Goal: Register for event/course

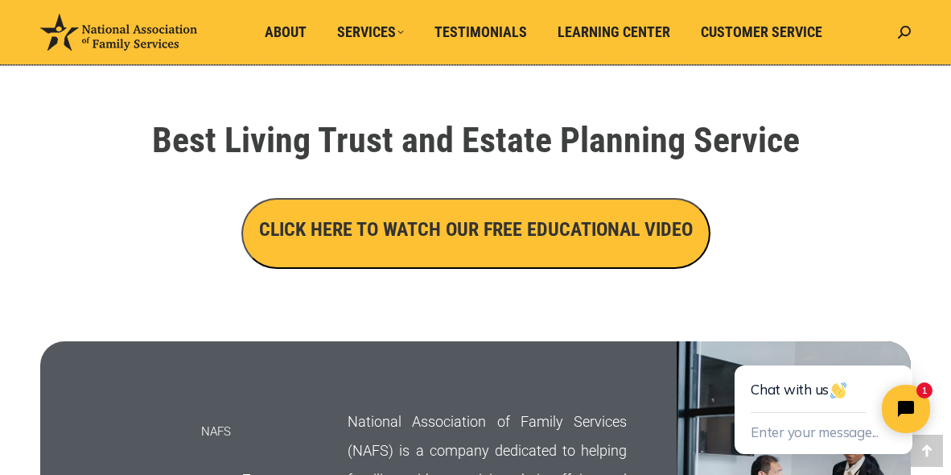
scroll to position [466, 0]
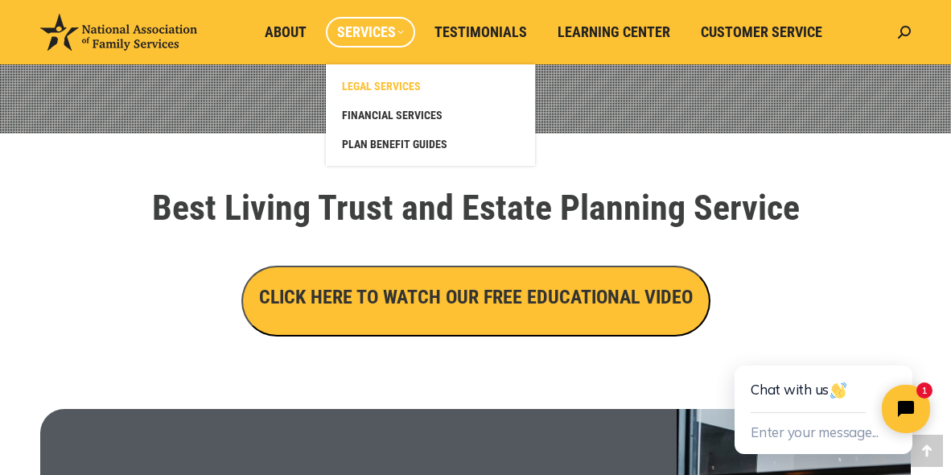
click at [404, 87] on span "LEGAL SERVICES" at bounding box center [381, 86] width 79 height 14
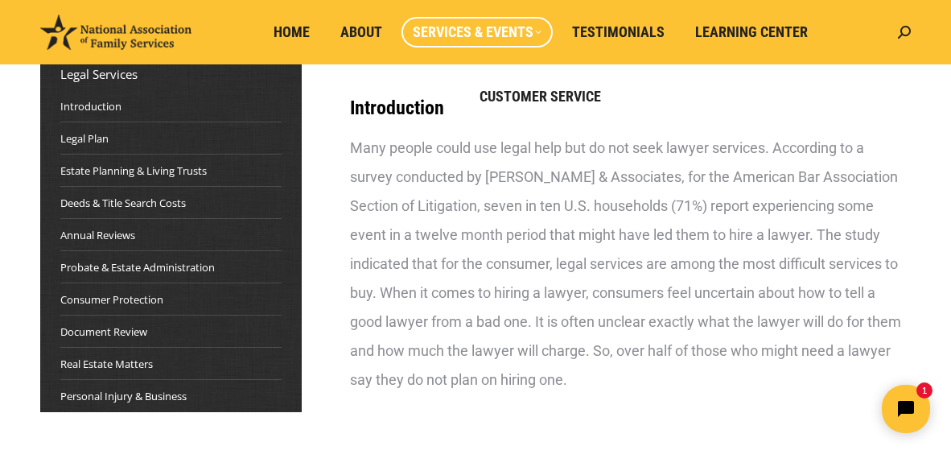
scroll to position [190, 0]
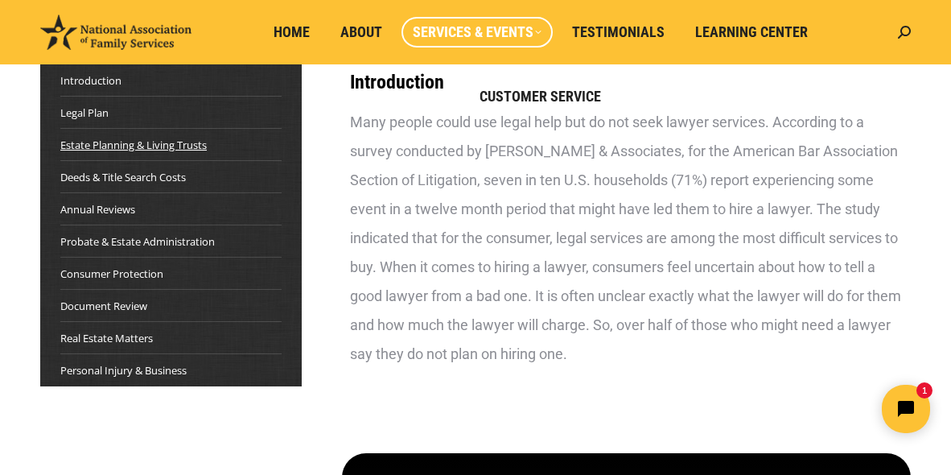
click at [170, 143] on link "Estate Planning & Living Trusts" at bounding box center [133, 145] width 146 height 16
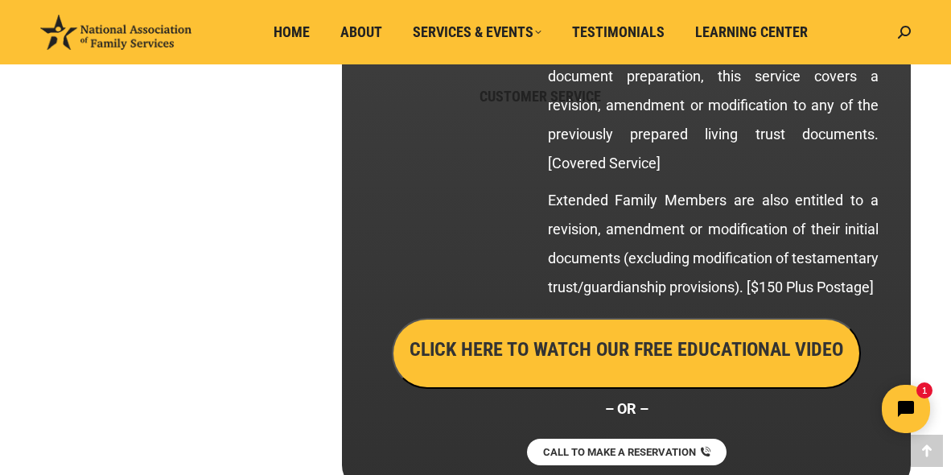
scroll to position [3595, 0]
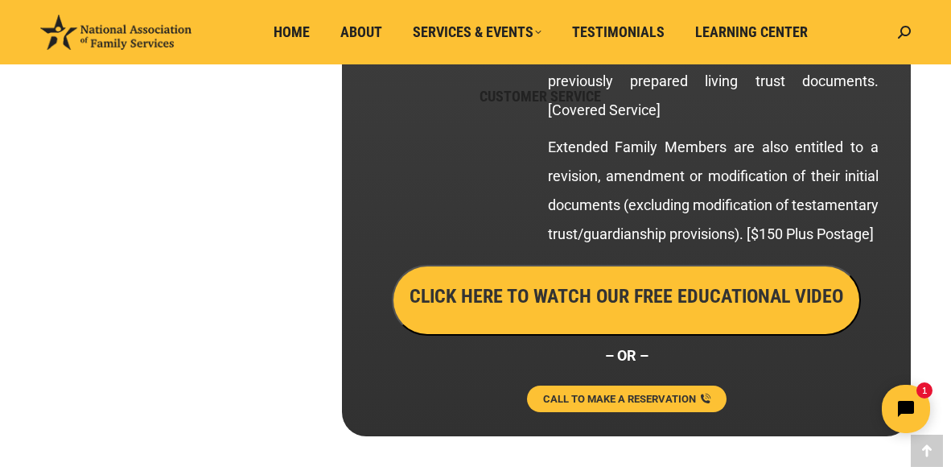
click at [635, 398] on span "CALL TO MAKE A RESERVATION" at bounding box center [619, 398] width 153 height 10
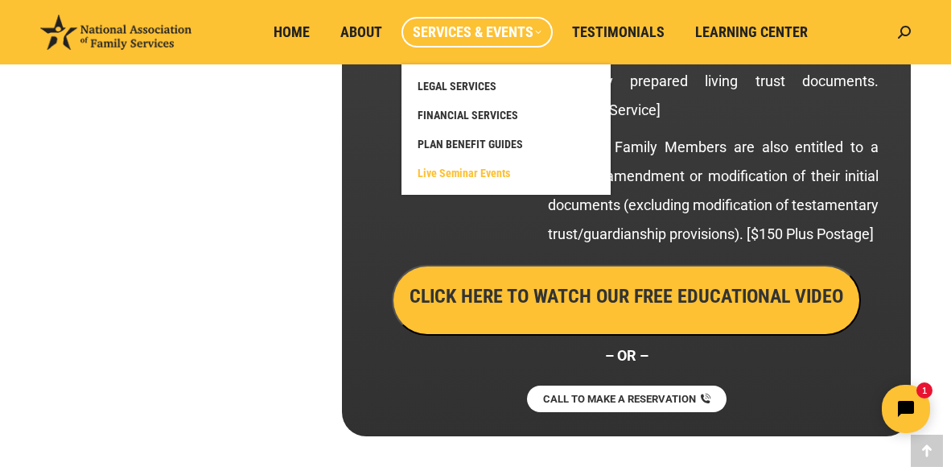
click at [456, 173] on span "Live Seminar Events" at bounding box center [463, 173] width 92 height 14
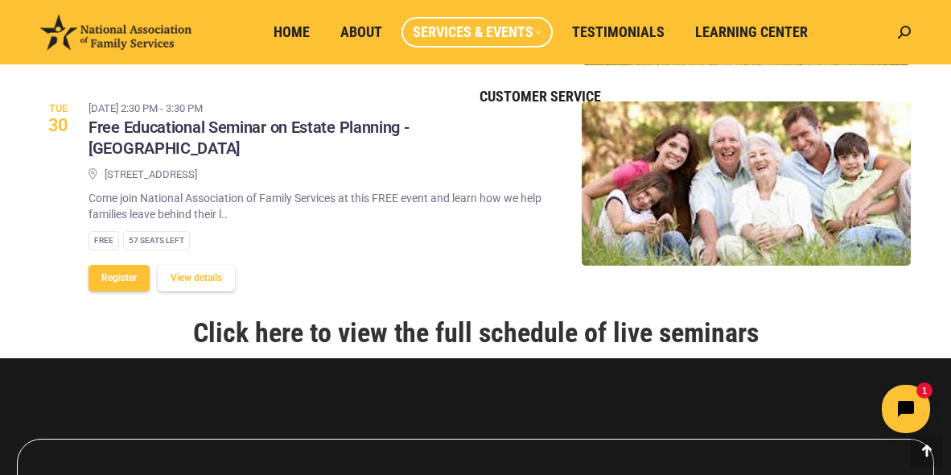
scroll to position [1231, 0]
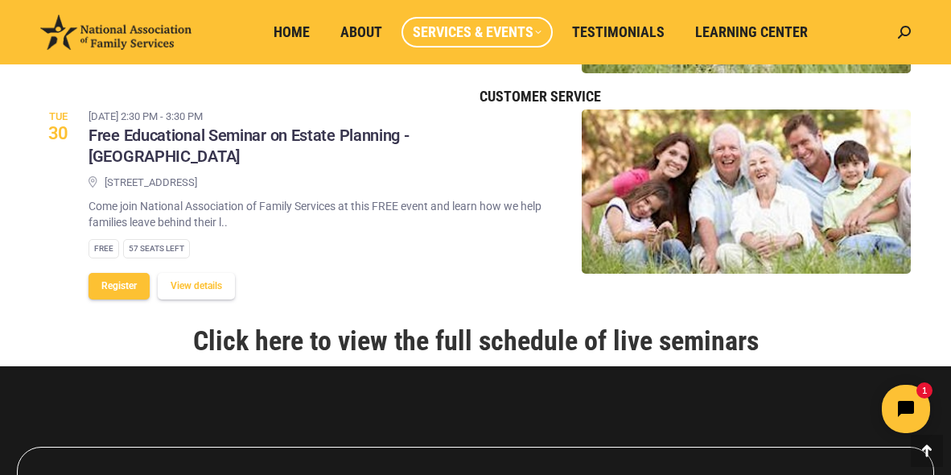
click at [466, 324] on link "Click here to view the full schedule of live seminars" at bounding box center [475, 340] width 565 height 32
